Goal: Find specific page/section: Find specific page/section

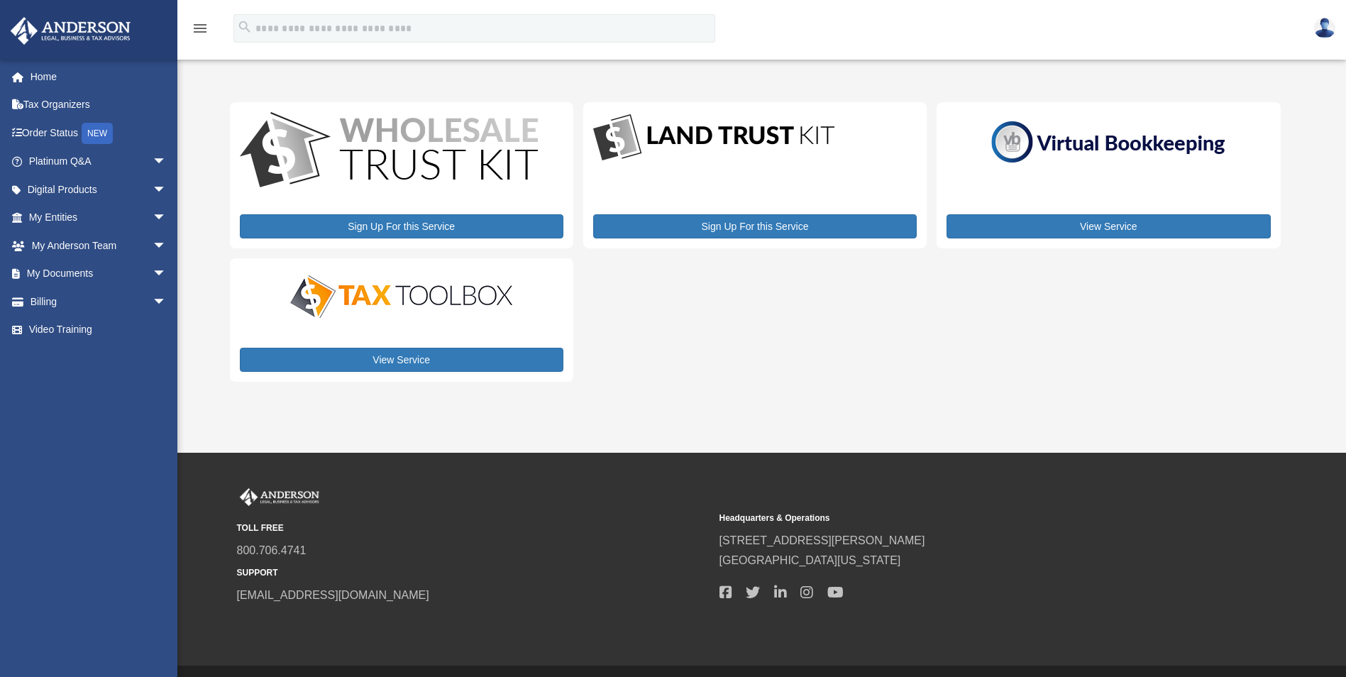
click at [1319, 23] on img at bounding box center [1324, 28] width 21 height 21
click at [57, 135] on link "Order Status NEW" at bounding box center [99, 132] width 178 height 29
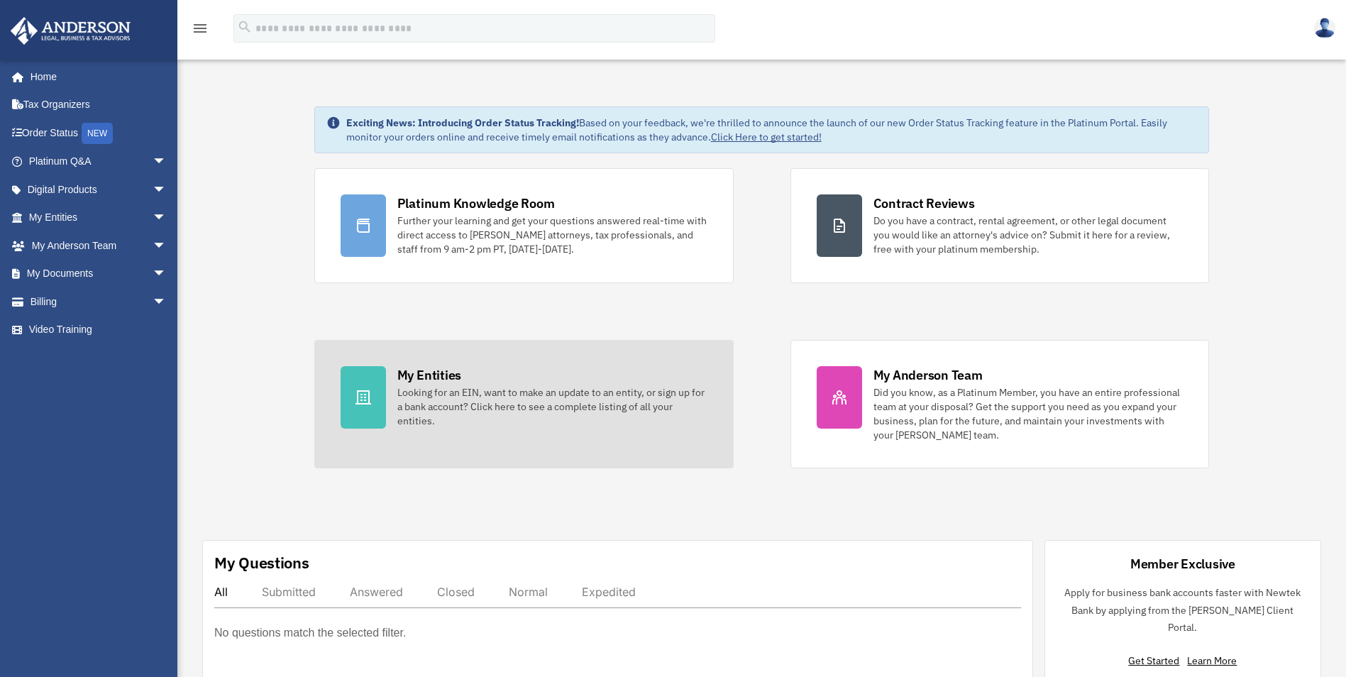
click at [564, 378] on div "My Entities Looking for an EIN, want to make an update to an entity, or sign up…" at bounding box center [552, 397] width 310 height 62
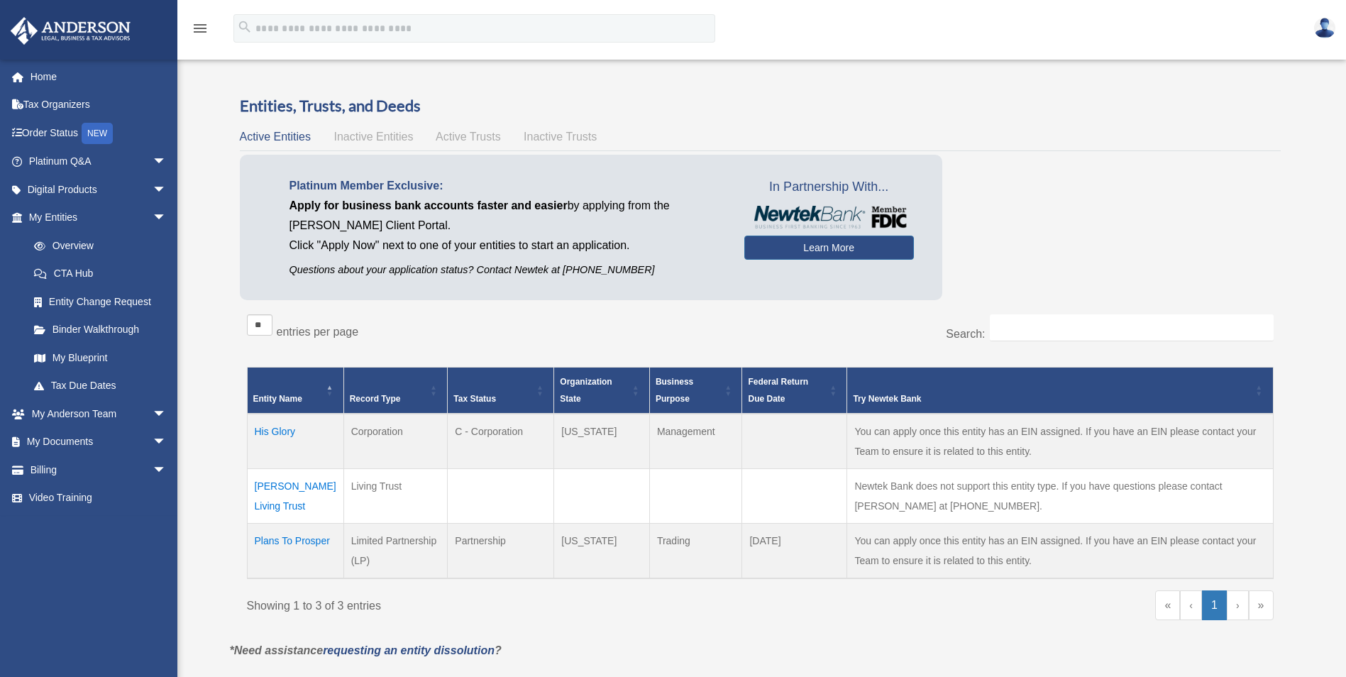
click at [300, 483] on td "[PERSON_NAME] Living Trust" at bounding box center [295, 495] width 96 height 55
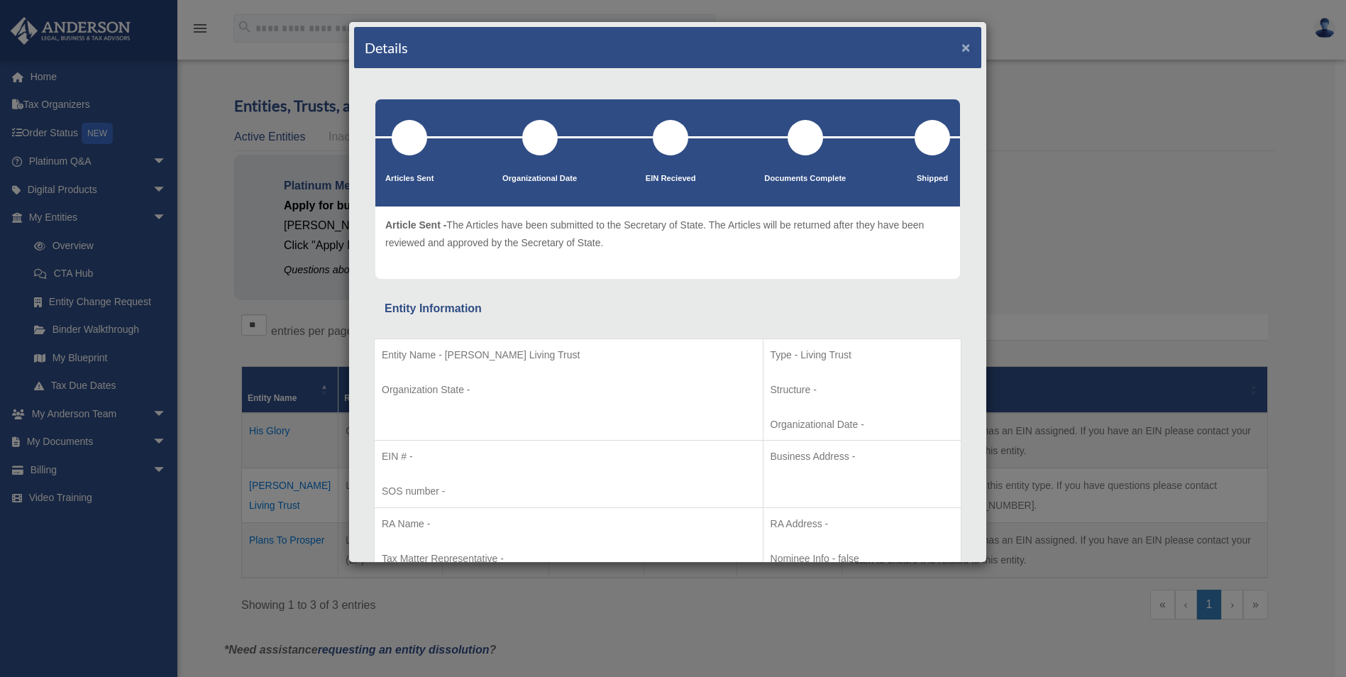
click at [961, 50] on button "×" at bounding box center [965, 47] width 9 height 15
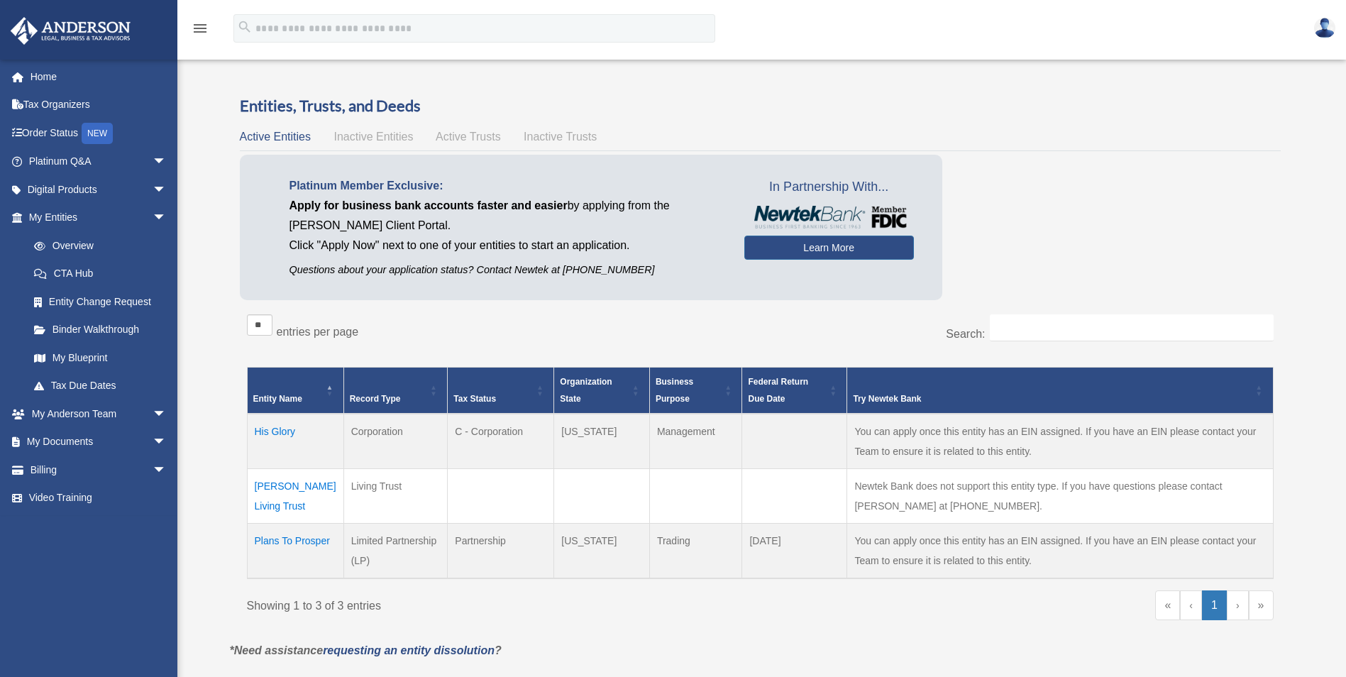
scroll to position [341, 0]
